Goal: Task Accomplishment & Management: Manage account settings

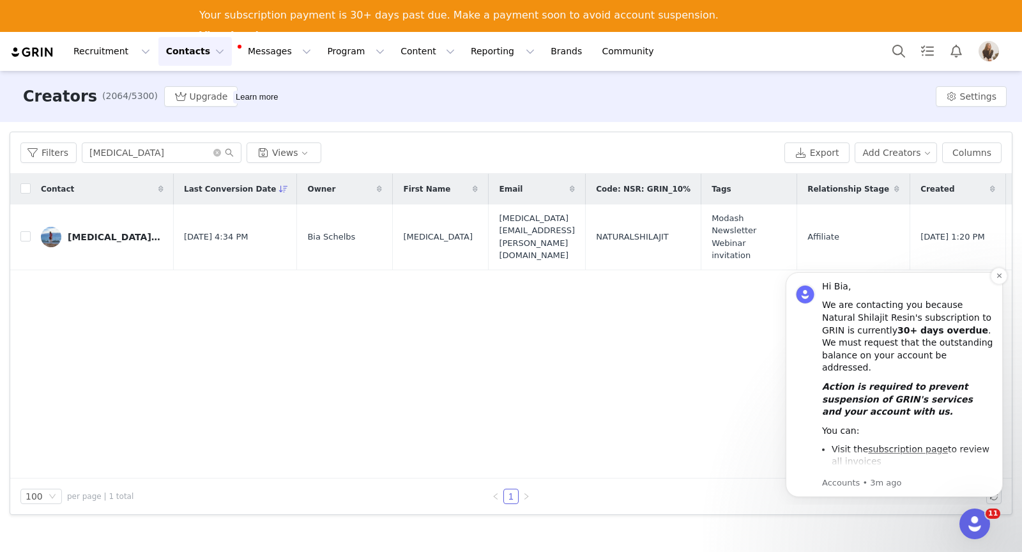
click at [913, 381] on div "Action is required to prevent suspension of GRIN's services and your account wi…" at bounding box center [907, 400] width 171 height 38
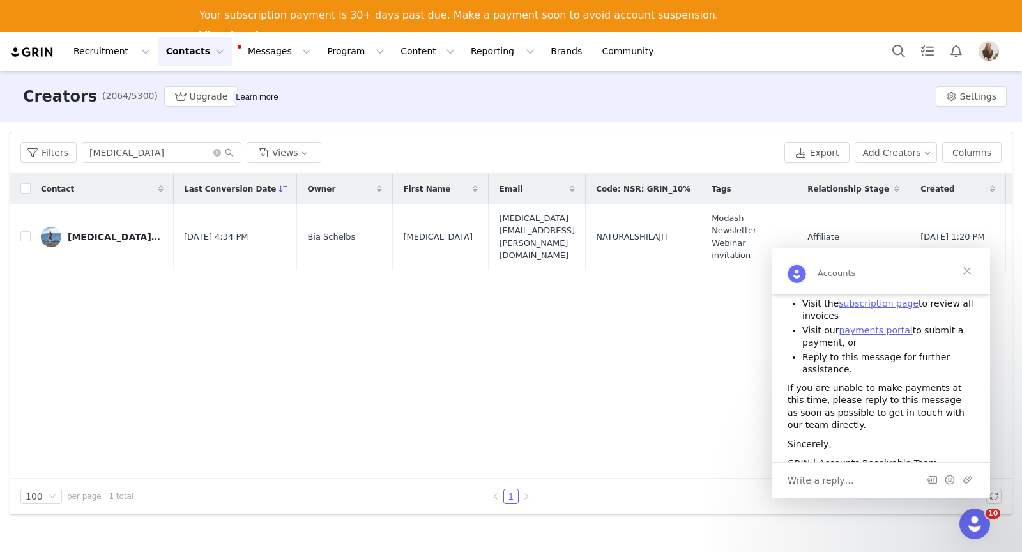
scroll to position [164, 0]
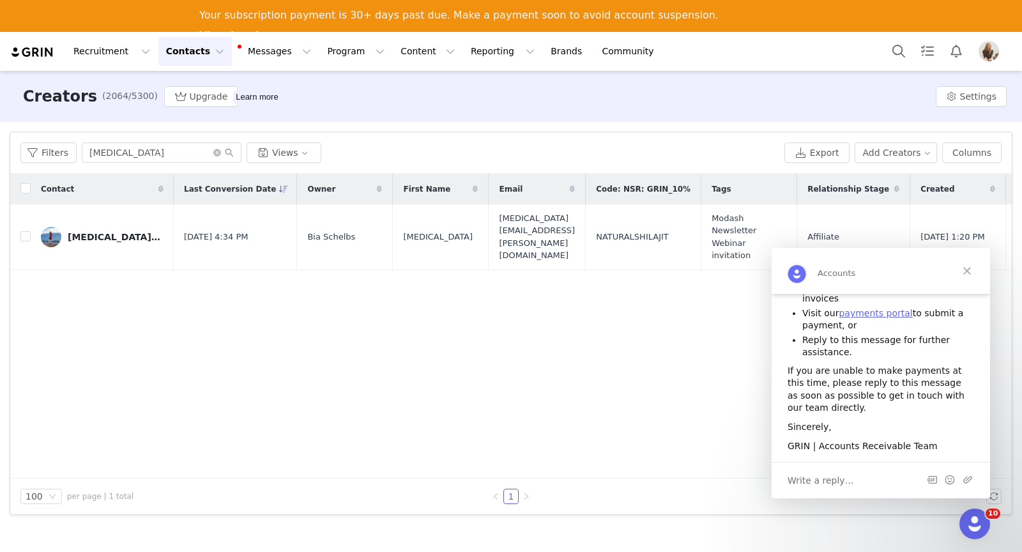
click at [846, 474] on div "Write a reply…" at bounding box center [880, 480] width 218 height 36
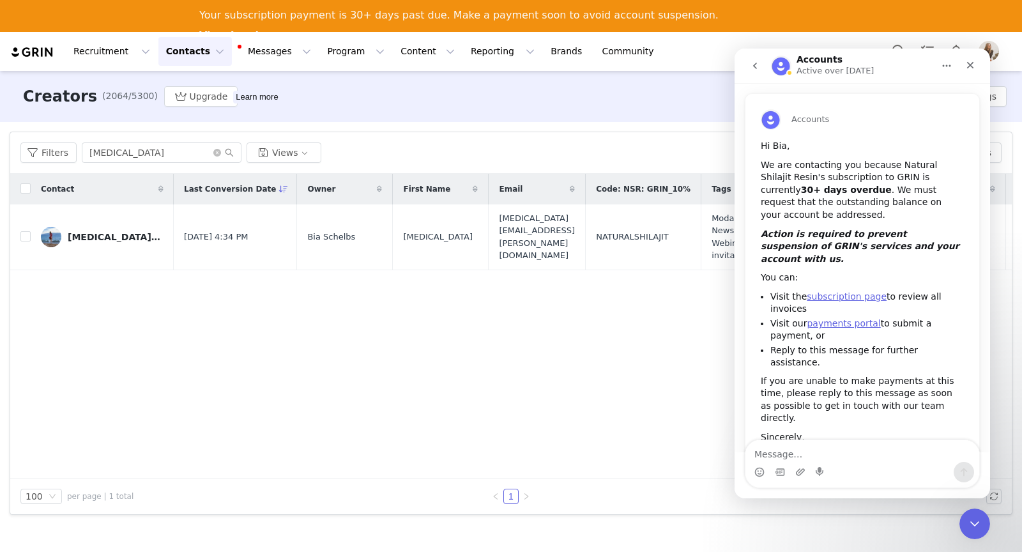
scroll to position [132, 0]
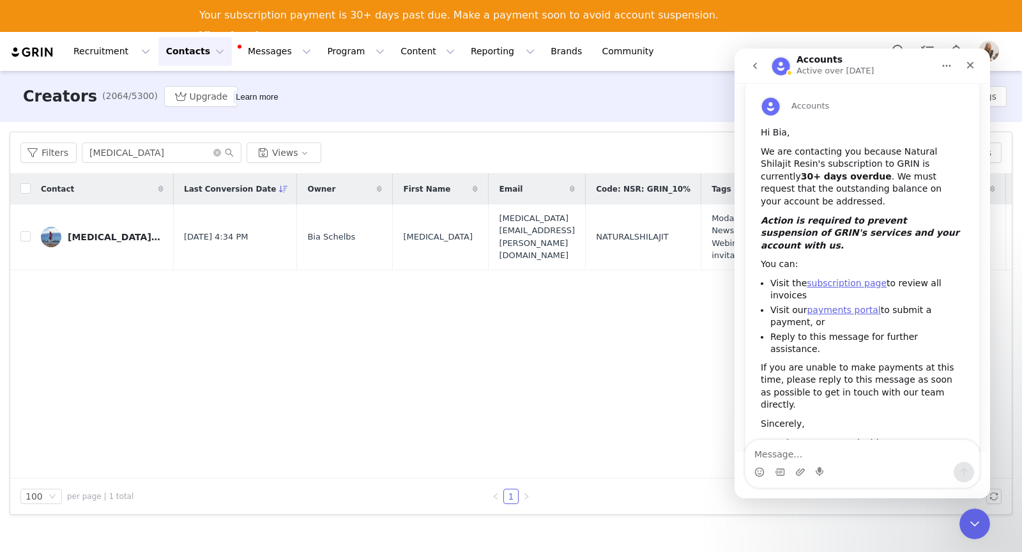
click at [813, 449] on textarea "Message…" at bounding box center [862, 451] width 234 height 22
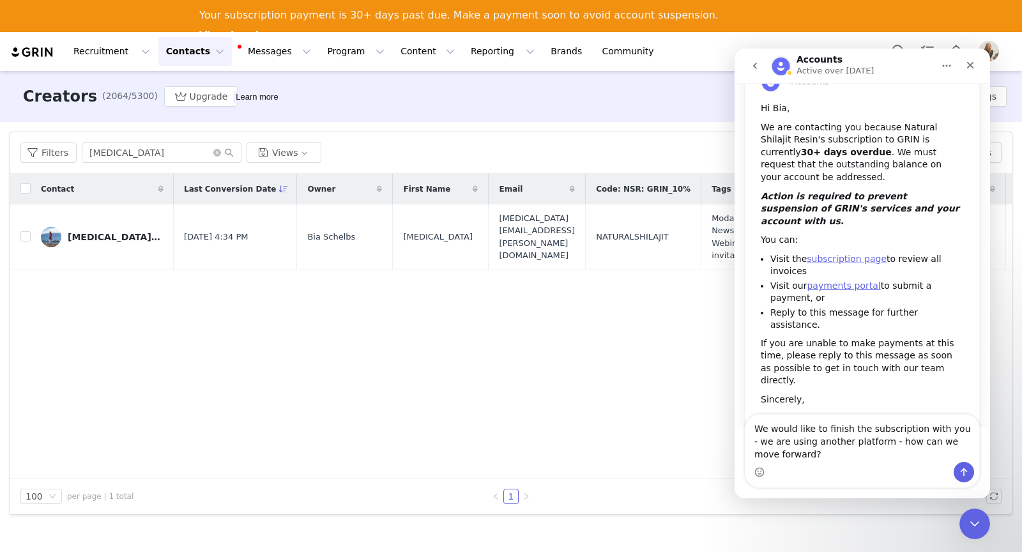
scroll to position [158, 0]
click at [757, 428] on textarea "​We would like to finish the subscription with you - we are using another platf…" at bounding box center [862, 437] width 234 height 47
drag, startPoint x: 847, startPoint y: 428, endPoint x: 847, endPoint y: 441, distance: 12.8
click at [847, 441] on textarea "​We are not using Grin We would like to finish the subscription with you - we a…" at bounding box center [862, 437] width 234 height 47
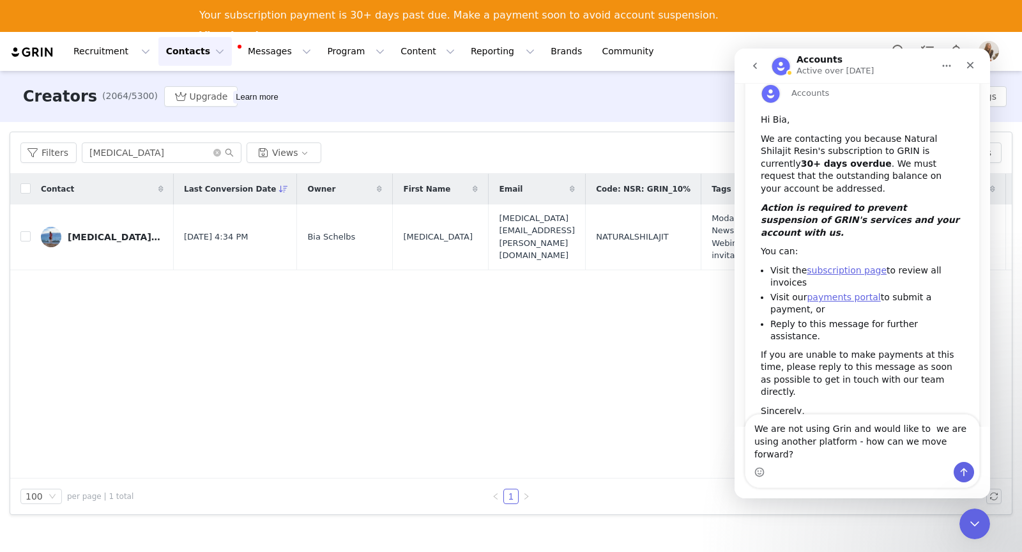
drag, startPoint x: 917, startPoint y: 442, endPoint x: 947, endPoint y: 453, distance: 32.7
click at [947, 453] on textarea "​We are not using Grin and would like to we are using another platform - how ca…" at bounding box center [862, 437] width 234 height 47
type textarea "​We are not using Grin and would like to cancel the platform - until when are w…"
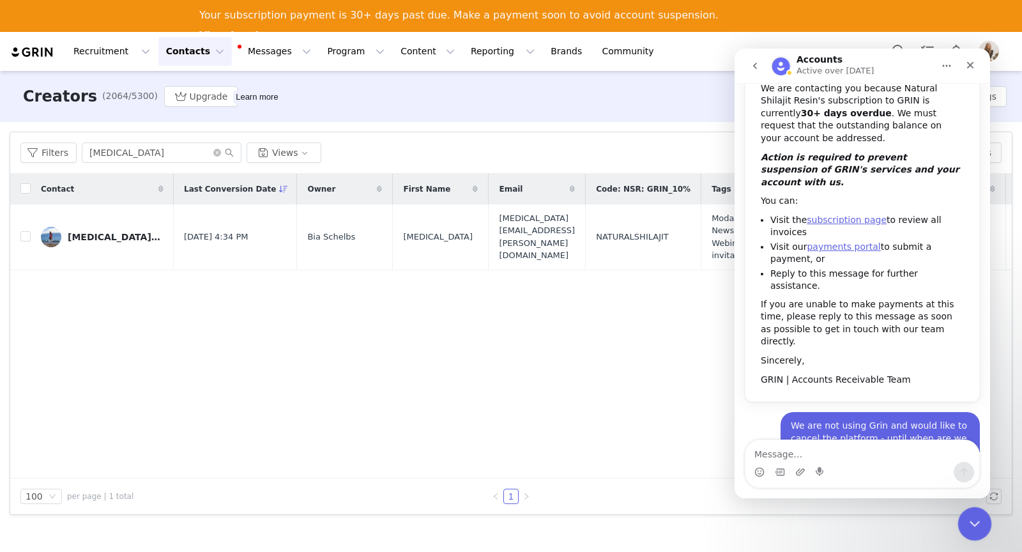
click at [974, 515] on icon "Close Intercom Messenger" at bounding box center [972, 521] width 15 height 15
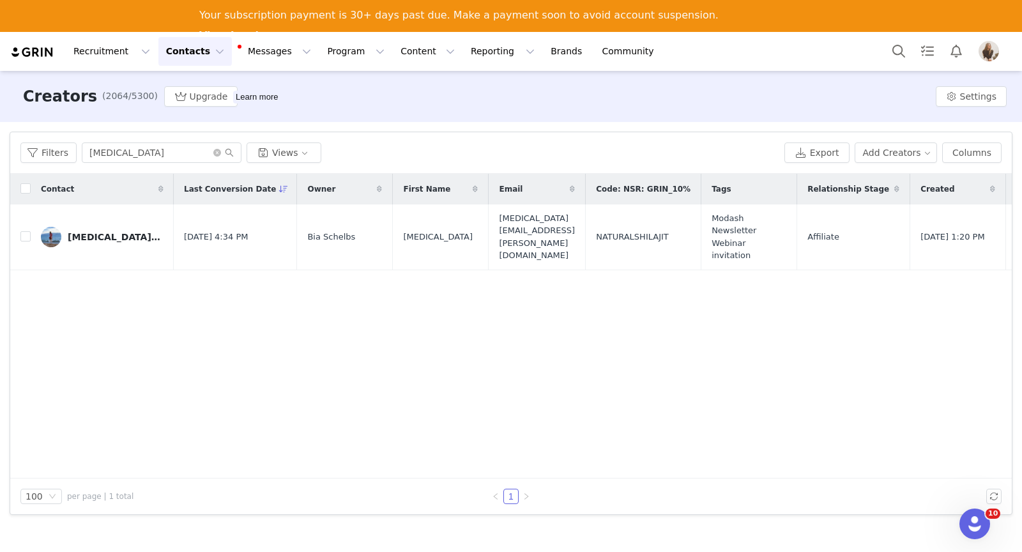
click at [951, 66] on div "Recruitment Recruitment Creator Search Curated Lists Landing Pages Web Extensio…" at bounding box center [511, 51] width 1022 height 39
click at [953, 52] on button "Notifications" at bounding box center [956, 51] width 28 height 29
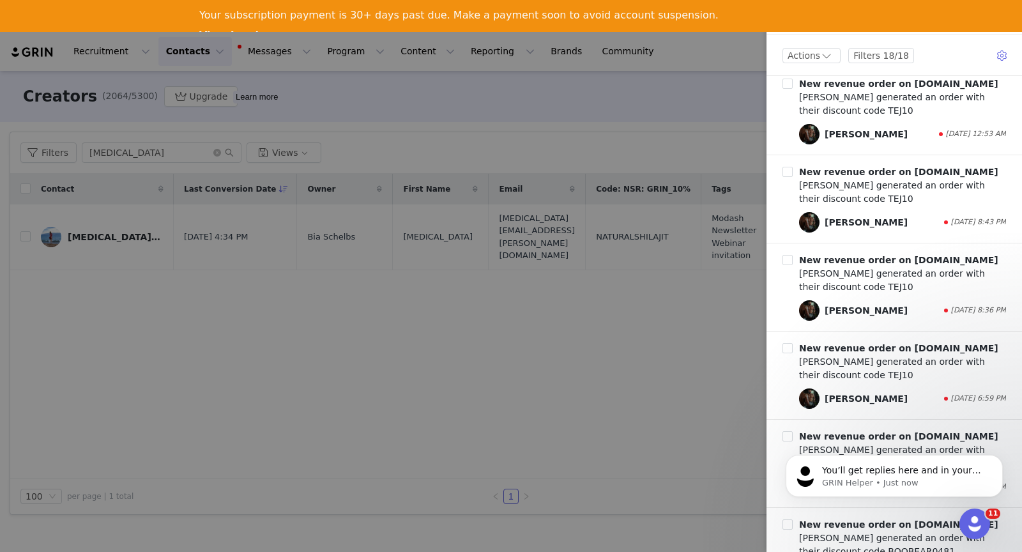
scroll to position [1371, 0]
click at [278, 29] on link "View Invoices" at bounding box center [238, 36] width 79 height 14
drag, startPoint x: 510, startPoint y: 23, endPoint x: 614, endPoint y: 106, distance: 132.6
click at [614, 106] on div at bounding box center [511, 276] width 1022 height 552
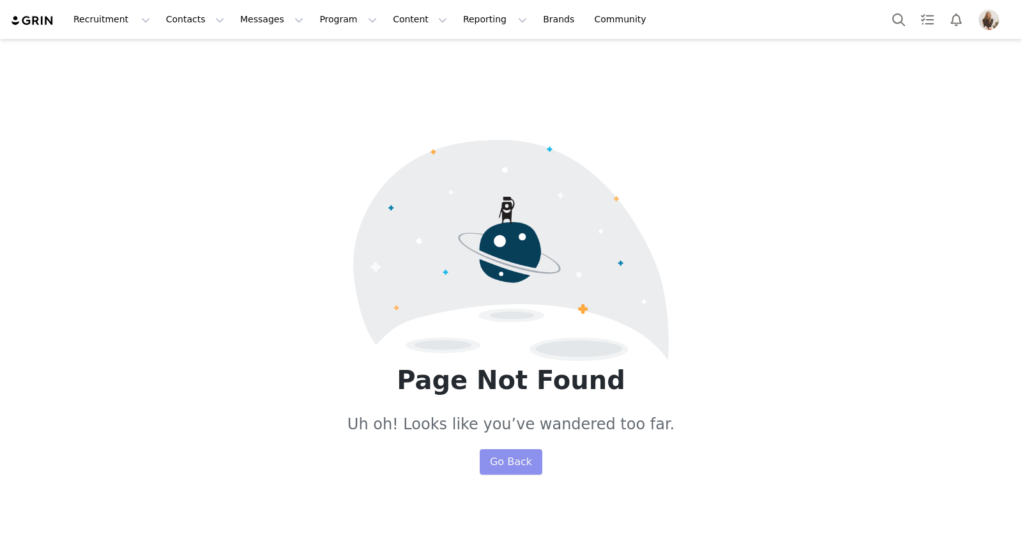
click at [499, 462] on button "Go Back" at bounding box center [510, 462] width 63 height 26
click at [985, 21] on img "Profile" at bounding box center [988, 20] width 20 height 20
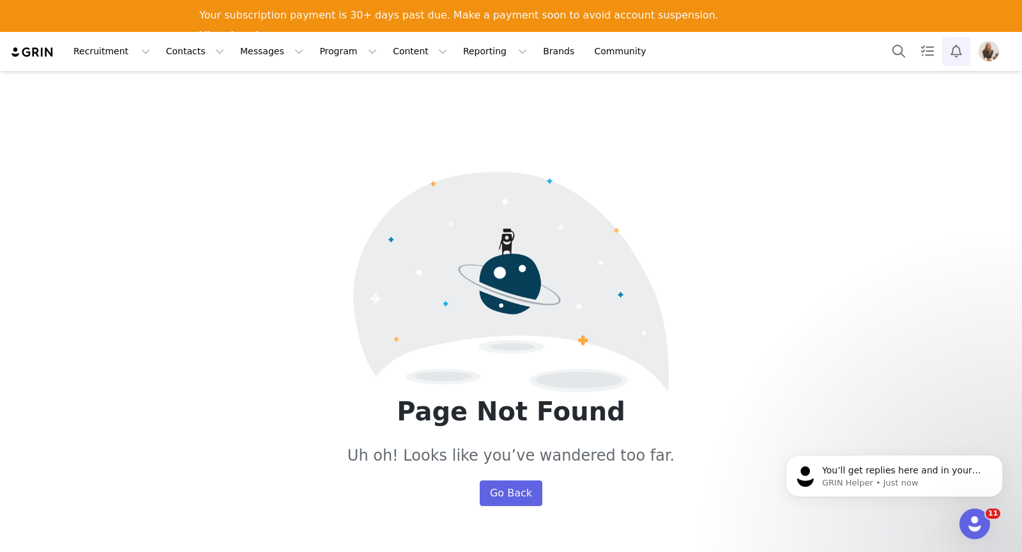
click at [959, 54] on button "Notifications" at bounding box center [956, 51] width 28 height 29
